Goal: Information Seeking & Learning: Learn about a topic

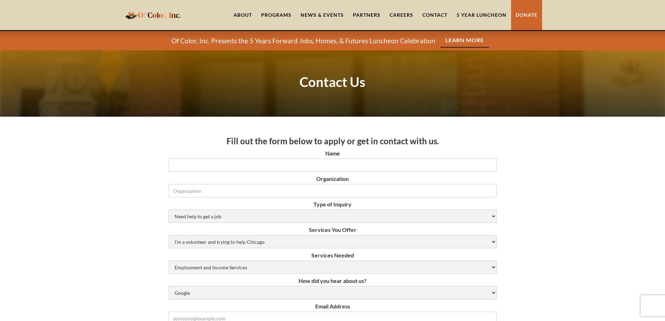
click at [164, 15] on img "home" at bounding box center [152, 15] width 59 height 14
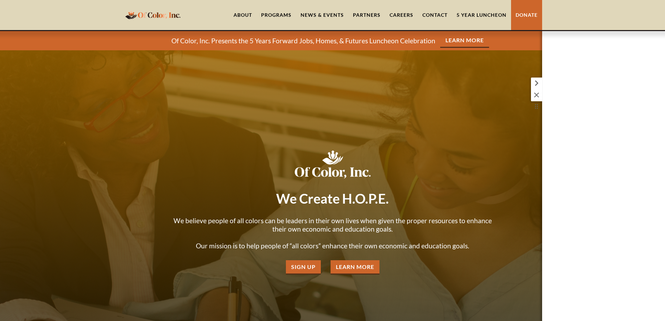
click at [533, 98] on icon at bounding box center [536, 95] width 8 height 8
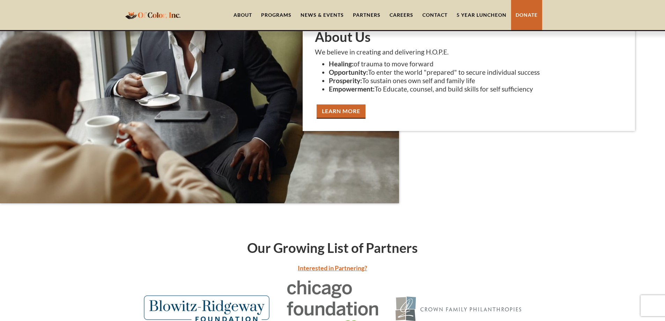
scroll to position [1641, 0]
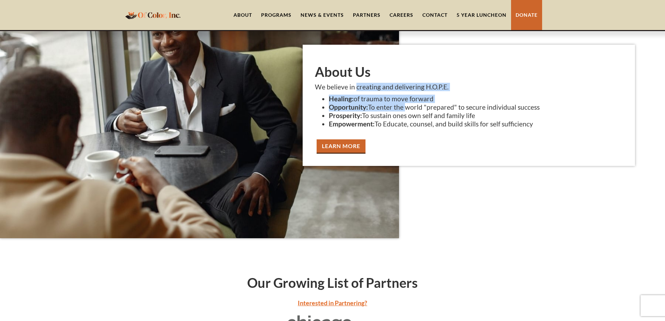
drag, startPoint x: 355, startPoint y: 87, endPoint x: 404, endPoint y: 105, distance: 51.9
click at [404, 105] on div "About Us We believe in creating and delivering H.O.P.E. Healing: of trauma to m…" at bounding box center [469, 105] width 333 height 121
click at [404, 105] on li "Opportunity: To enter the world "prepared" to secure individual success" at bounding box center [476, 107] width 294 height 8
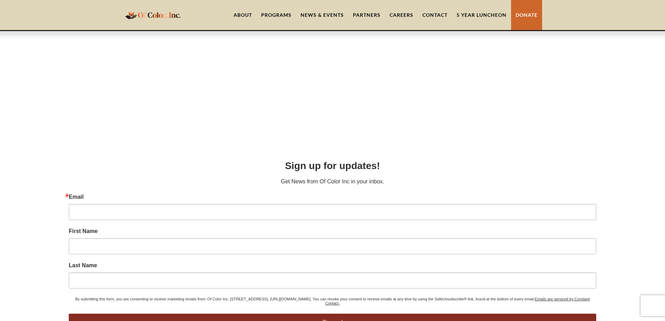
scroll to position [3093, 0]
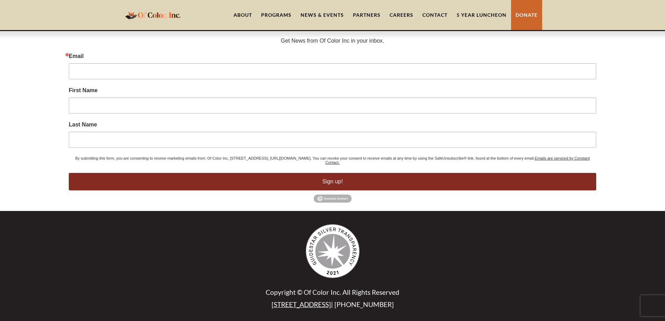
click at [435, 17] on link "Contact" at bounding box center [435, 15] width 34 height 30
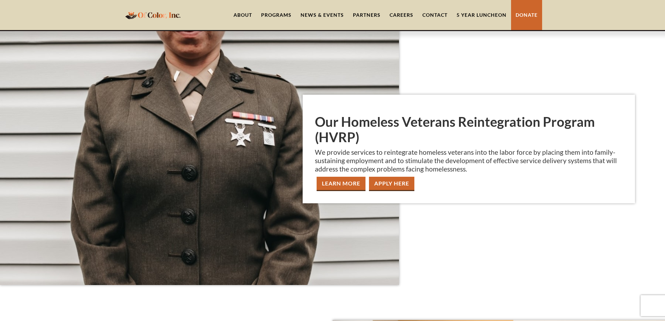
click at [232, 14] on link "About" at bounding box center [243, 15] width 28 height 30
click at [239, 15] on link "About" at bounding box center [243, 15] width 28 height 30
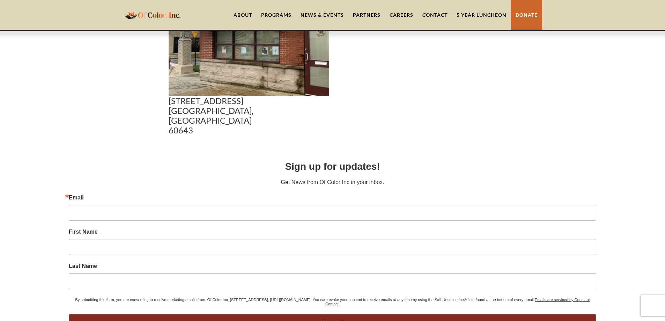
scroll to position [454, 0]
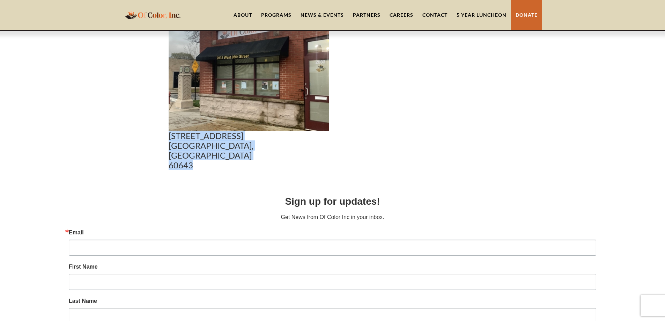
drag, startPoint x: 166, startPoint y: 135, endPoint x: 205, endPoint y: 153, distance: 43.3
click at [205, 153] on div "2033 W. 95th St. Chicago, IL 60643" at bounding box center [249, 91] width 168 height 163
copy p "2033 W. 95th St. Chicago, IL 60643"
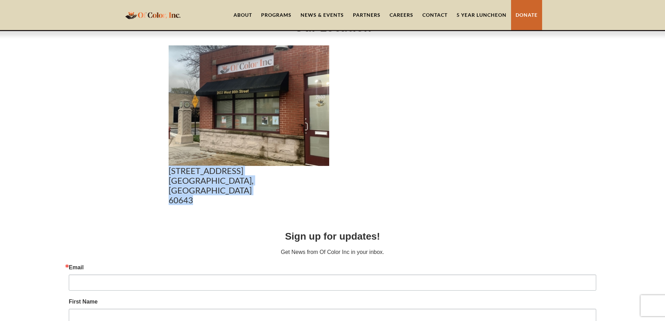
scroll to position [626, 0]
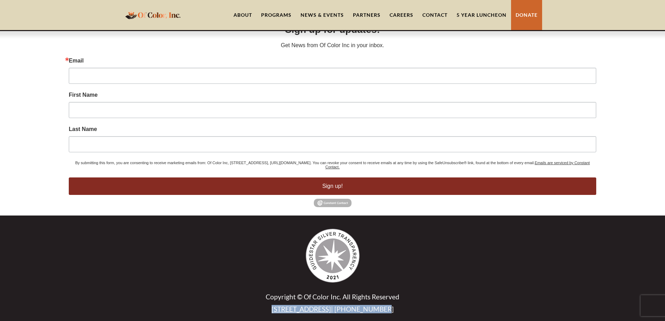
drag, startPoint x: 278, startPoint y: 305, endPoint x: 401, endPoint y: 305, distance: 123.9
click at [385, 305] on p "2033 W. 95th St. | (312) 300-3135" at bounding box center [333, 309] width 328 height 8
click at [397, 307] on p "2033 W. 95th St. | (312) 300-3135" at bounding box center [333, 309] width 328 height 8
drag, startPoint x: 389, startPoint y: 306, endPoint x: 338, endPoint y: 307, distance: 51.0
click at [338, 307] on p "2033 W. 95th St. | (312) 300-3135" at bounding box center [333, 309] width 328 height 8
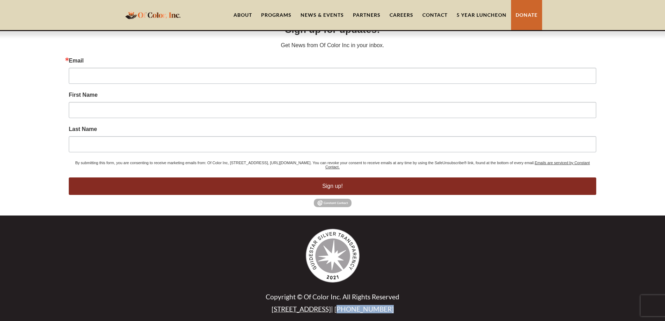
copy p "312) 300-3135"
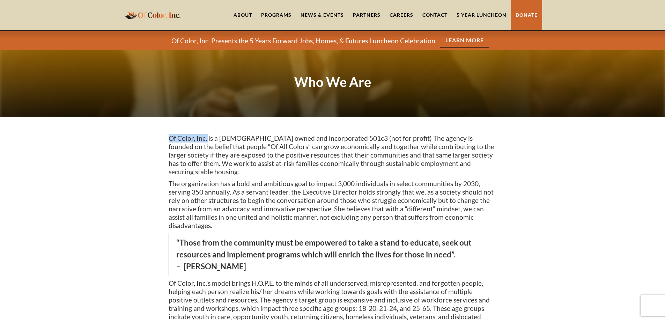
drag, startPoint x: 166, startPoint y: 135, endPoint x: 208, endPoint y: 136, distance: 42.3
copy p "Of Color, Inc."
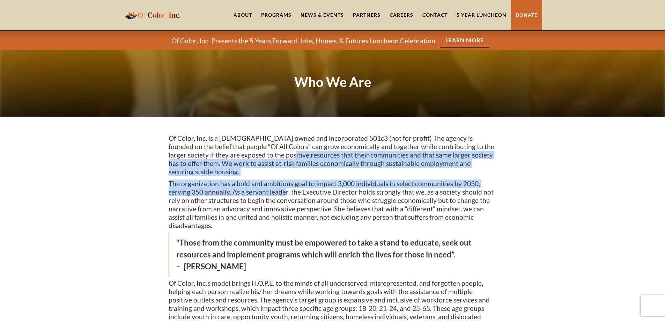
drag, startPoint x: 257, startPoint y: 156, endPoint x: 287, endPoint y: 189, distance: 44.7
click at [286, 189] on div "Of Color, Inc. is a female owned and incorporated 501c3 (not for profit) The ag…" at bounding box center [333, 252] width 328 height 236
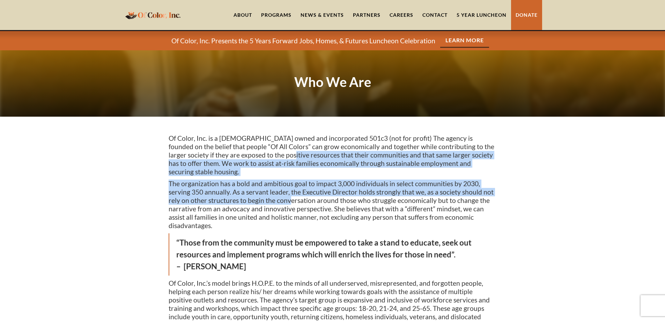
click at [287, 189] on p "The organization has a bold and ambitious goal to impact 3,000 individuals in s…" at bounding box center [333, 204] width 328 height 50
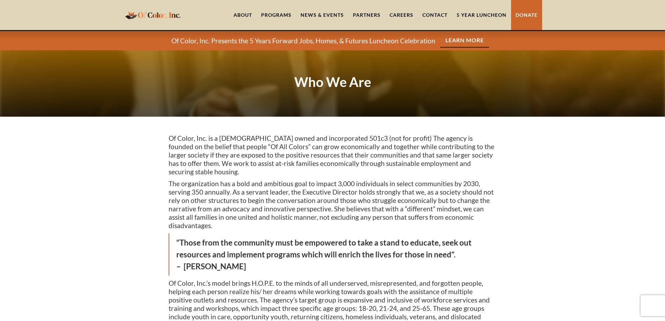
click at [160, 7] on link "home" at bounding box center [152, 15] width 59 height 16
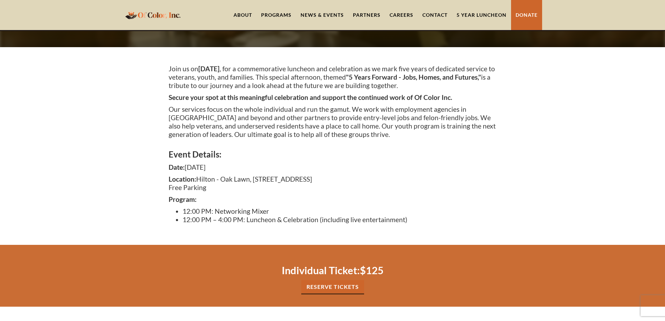
scroll to position [105, 0]
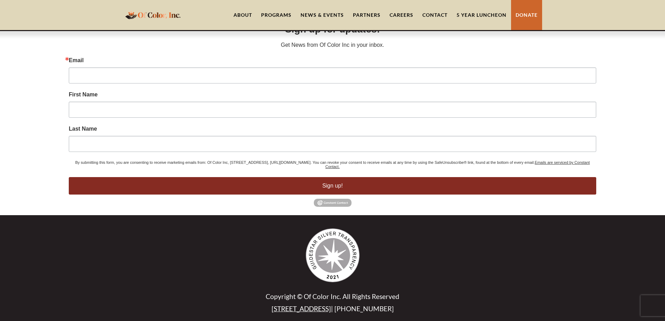
scroll to position [3093, 0]
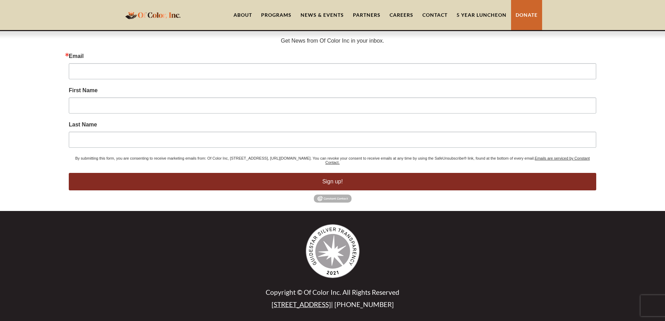
click at [241, 21] on link "About" at bounding box center [243, 15] width 28 height 30
click at [244, 8] on link "About" at bounding box center [243, 15] width 28 height 30
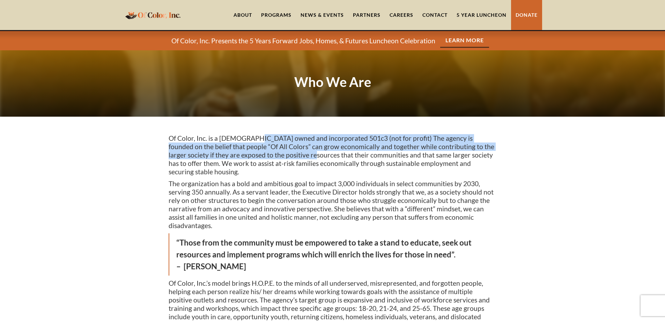
drag, startPoint x: 311, startPoint y: 169, endPoint x: 329, endPoint y: 175, distance: 18.8
click at [315, 171] on div "Of Color, Inc. is a female owned and incorporated 501c3 (not for profit) The ag…" at bounding box center [333, 252] width 328 height 236
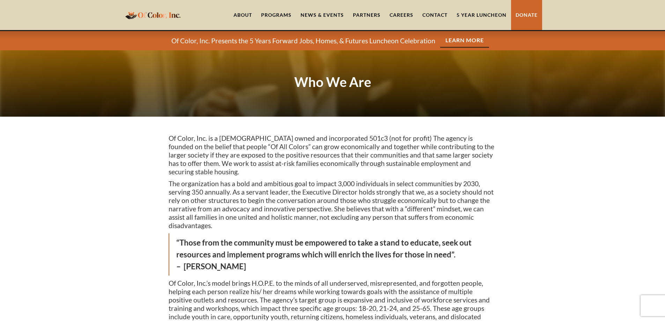
click at [329, 179] on p "The organization has a bold and ambitious goal to impact 3,000 individuals in s…" at bounding box center [333, 204] width 328 height 50
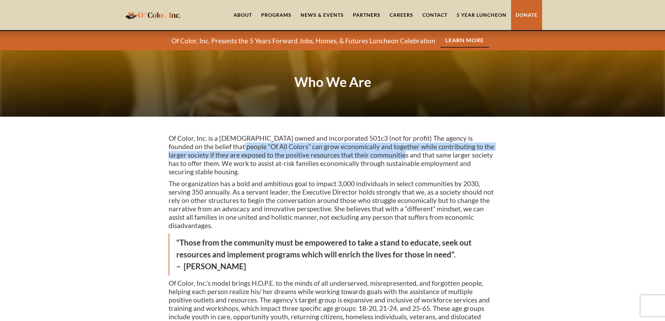
drag, startPoint x: 339, startPoint y: 154, endPoint x: 406, endPoint y: 154, distance: 66.3
click at [390, 154] on p "Of Color, Inc. is a female owned and incorporated 501c3 (not for profit) The ag…" at bounding box center [333, 155] width 328 height 42
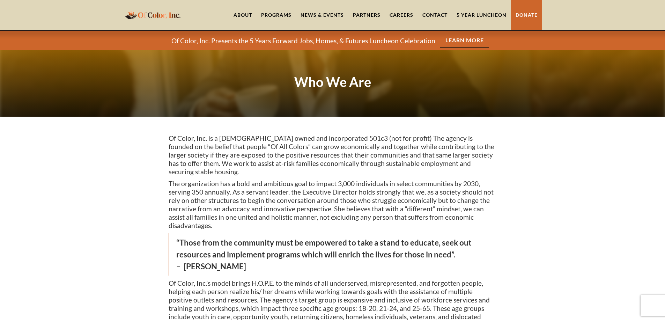
click at [414, 154] on p "Of Color, Inc. is a female owned and incorporated 501c3 (not for profit) The ag…" at bounding box center [333, 155] width 328 height 42
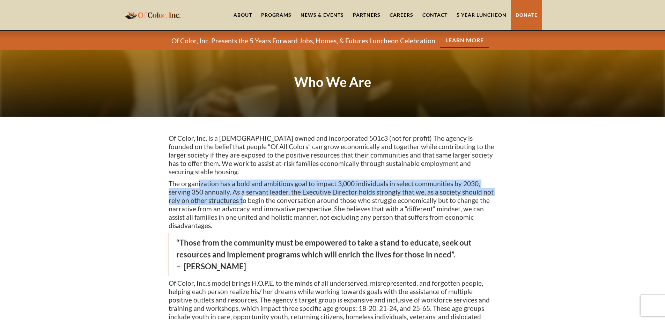
drag, startPoint x: 193, startPoint y: 168, endPoint x: 298, endPoint y: 206, distance: 111.7
click at [277, 205] on div "Of Color, Inc. is a female owned and incorporated 501c3 (not for profit) The ag…" at bounding box center [333, 252] width 328 height 236
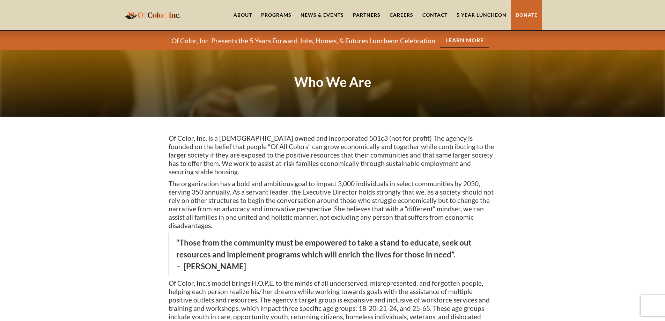
click at [305, 206] on p "The organization has a bold and ambitious goal to impact 3,000 individuals in s…" at bounding box center [333, 204] width 328 height 50
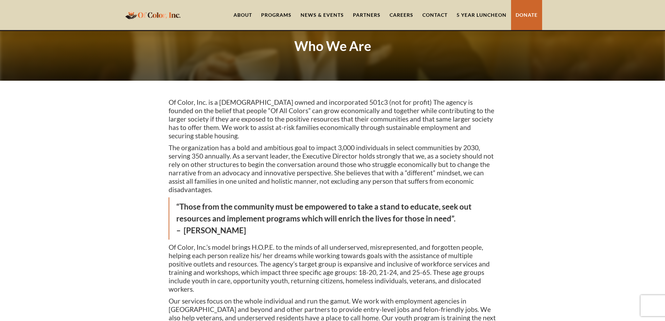
scroll to position [105, 0]
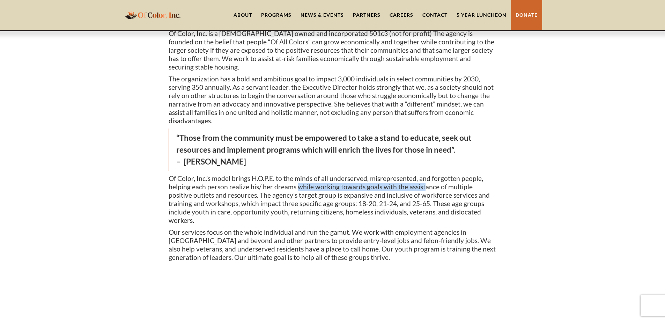
drag, startPoint x: 297, startPoint y: 167, endPoint x: 422, endPoint y: 167, distance: 125.7
click at [422, 174] on p "Of Color, Inc.’s model brings H.O.P.E. to the minds of all underserved, misrepr…" at bounding box center [333, 199] width 328 height 50
click at [423, 174] on p "Of Color, Inc.’s model brings H.O.P.E. to the minds of all underserved, misrepr…" at bounding box center [333, 199] width 328 height 50
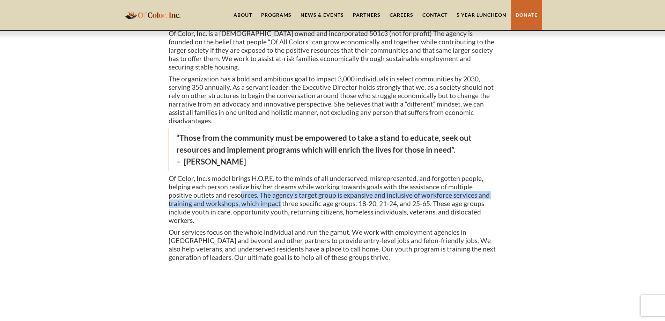
drag, startPoint x: 223, startPoint y: 185, endPoint x: 302, endPoint y: 196, distance: 79.3
click at [299, 195] on p "Of Color, Inc.’s model brings H.O.P.E. to the minds of all underserved, misrepr…" at bounding box center [333, 199] width 328 height 50
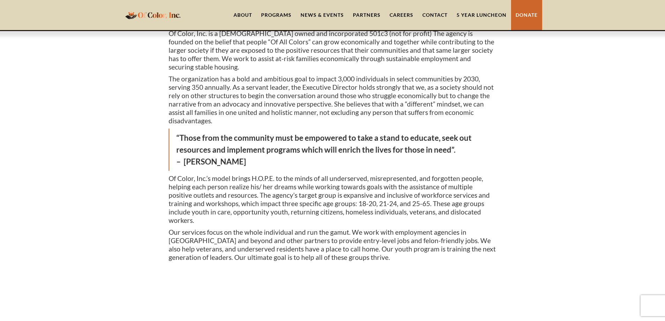
click at [305, 196] on p "Of Color, Inc.’s model brings H.O.P.E. to the minds of all underserved, misrepr…" at bounding box center [333, 199] width 328 height 50
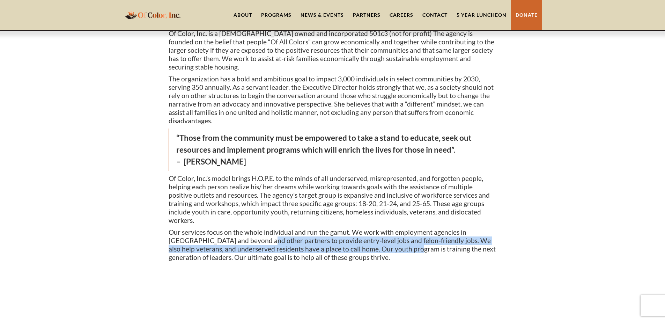
drag, startPoint x: 236, startPoint y: 212, endPoint x: 379, endPoint y: 228, distance: 144.7
click at [379, 228] on p "Our services focus on the whole individual and run the gamut. We work with empl…" at bounding box center [333, 245] width 328 height 34
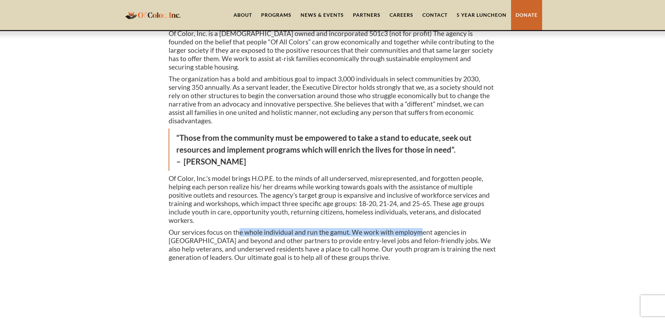
drag, startPoint x: 238, startPoint y: 208, endPoint x: 435, endPoint y: 209, distance: 196.2
click at [435, 228] on p "Our services focus on the whole individual and run the gamut. We work with empl…" at bounding box center [333, 245] width 328 height 34
click at [438, 228] on p "Our services focus on the whole individual and run the gamut. We work with empl…" at bounding box center [333, 245] width 328 height 34
drag, startPoint x: 294, startPoint y: 211, endPoint x: 444, endPoint y: 211, distance: 150.5
click at [443, 228] on p "Our services focus on the whole individual and run the gamut. We work with empl…" at bounding box center [333, 245] width 328 height 34
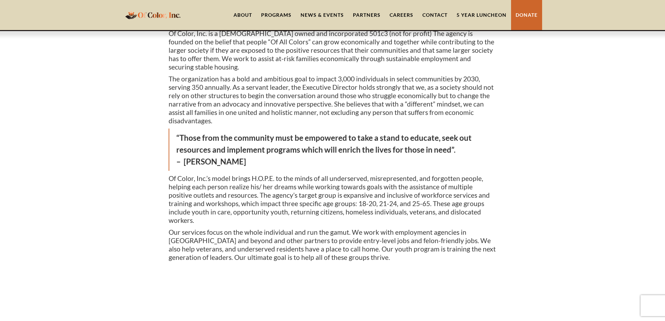
click at [448, 228] on p "Our services focus on the whole individual and run the gamut. We work with empl…" at bounding box center [333, 245] width 328 height 34
drag, startPoint x: 200, startPoint y: 222, endPoint x: 263, endPoint y: 222, distance: 63.5
click at [260, 228] on p "Our services focus on the whole individual and run the gamut. We work with empl…" at bounding box center [333, 245] width 328 height 34
drag, startPoint x: 280, startPoint y: 222, endPoint x: 453, endPoint y: 229, distance: 174.0
click at [453, 229] on p "Our services focus on the whole individual and run the gamut. We work with empl…" at bounding box center [333, 245] width 328 height 34
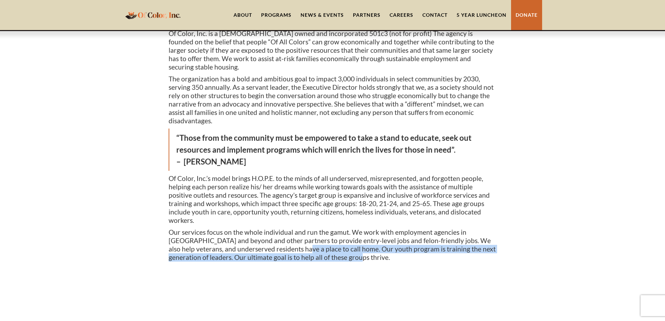
click at [455, 229] on p "Our services focus on the whole individual and run the gamut. We work with empl…" at bounding box center [333, 245] width 328 height 34
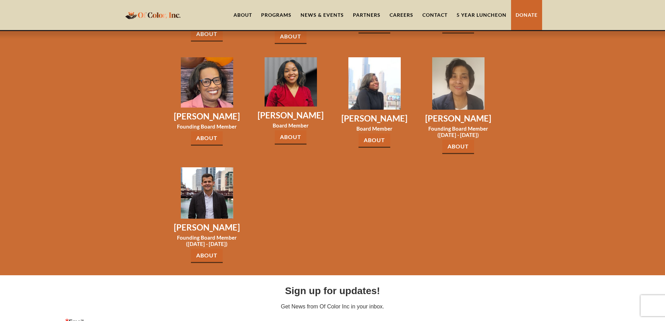
scroll to position [1339, 0]
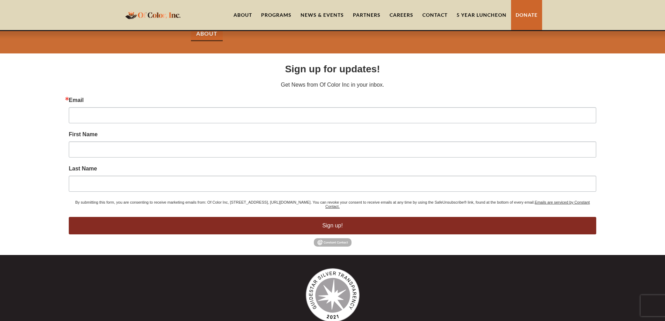
click at [140, 16] on img "home" at bounding box center [152, 15] width 59 height 14
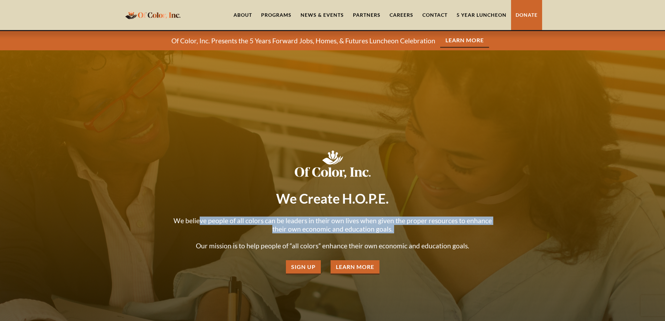
drag, startPoint x: 194, startPoint y: 220, endPoint x: 483, endPoint y: 233, distance: 289.7
click at [483, 233] on p "We believe people of all colors can be leaders in their own lives when given th…" at bounding box center [333, 233] width 328 height 34
click at [525, 180] on div at bounding box center [332, 210] width 665 height 321
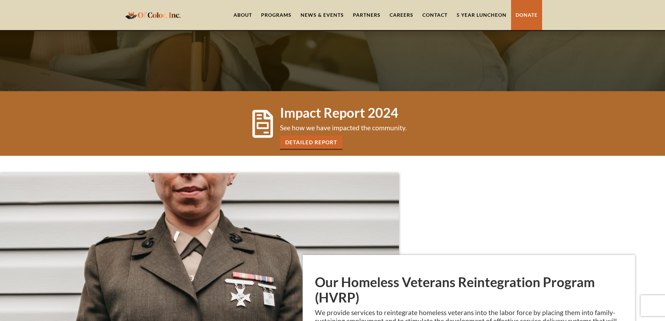
scroll to position [279, 0]
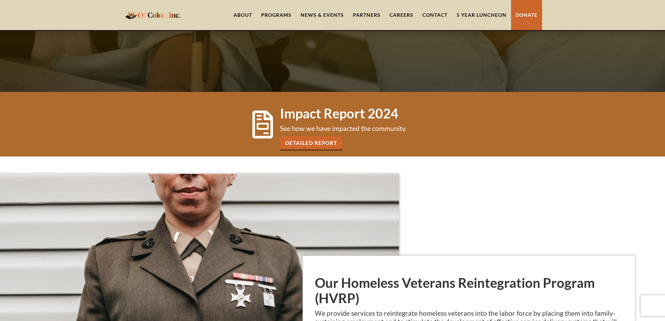
click at [386, 132] on p "See how we have impacted the community." at bounding box center [388, 128] width 216 height 8
copy p "community"
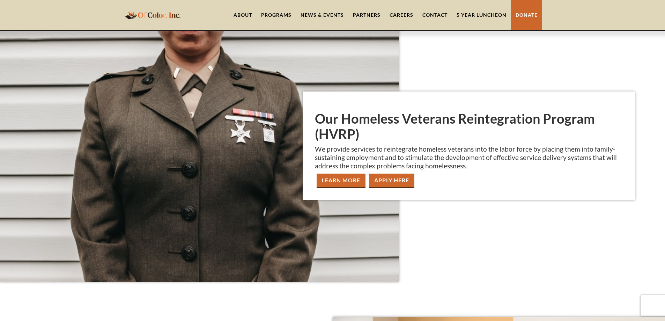
scroll to position [454, 0]
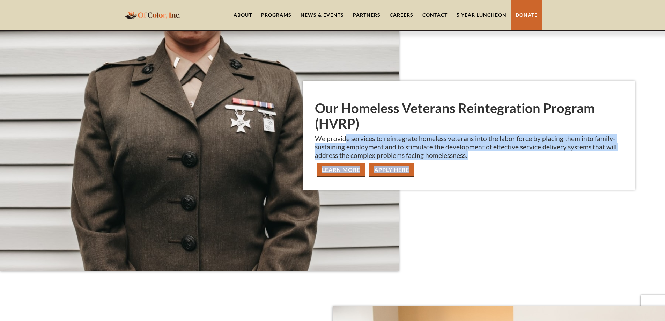
drag, startPoint x: 347, startPoint y: 137, endPoint x: 523, endPoint y: 167, distance: 178.4
click at [513, 167] on div "Our Homeless Veterans Reintegration Program (HVRP) We provide services to reint…" at bounding box center [469, 135] width 333 height 109
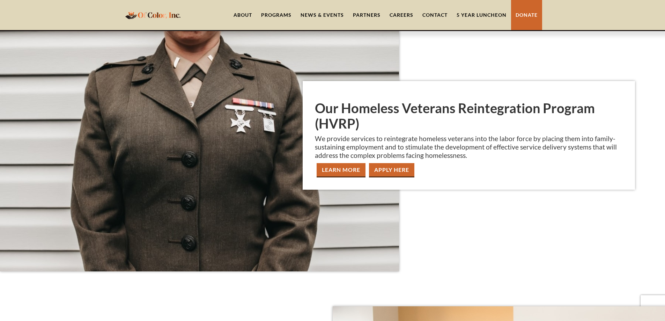
click at [523, 167] on div "Learn More apply Here" at bounding box center [469, 170] width 308 height 14
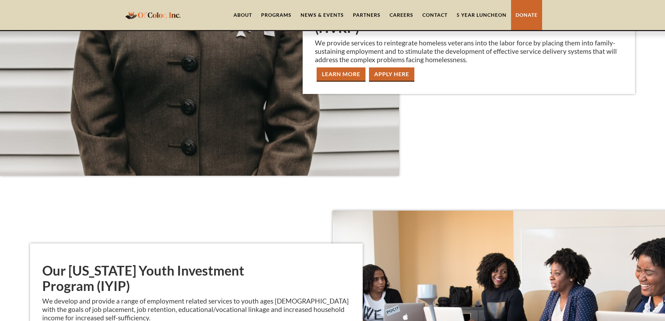
scroll to position [733, 0]
